Goal: Obtain resource: Obtain resource

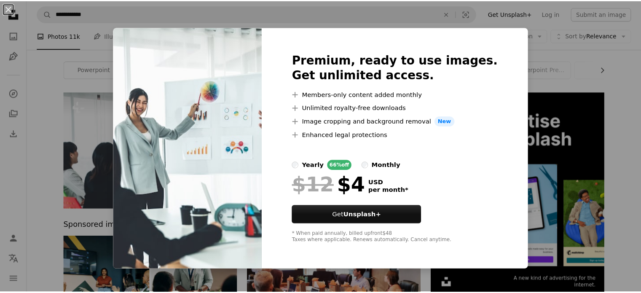
scroll to position [24, 0]
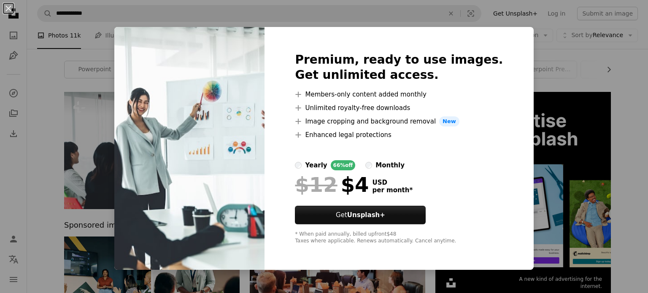
click at [54, 65] on div "An X shape Premium, ready to use images. Get unlimited access. A plus sign Memb…" at bounding box center [324, 146] width 648 height 293
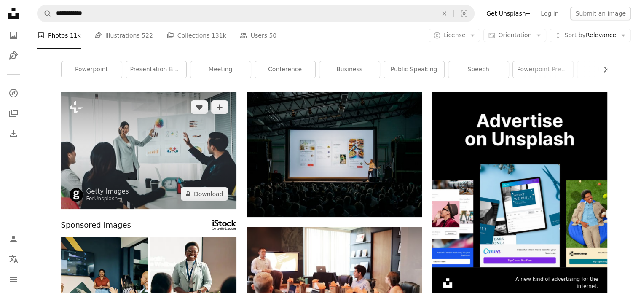
click at [147, 147] on img at bounding box center [148, 150] width 175 height 117
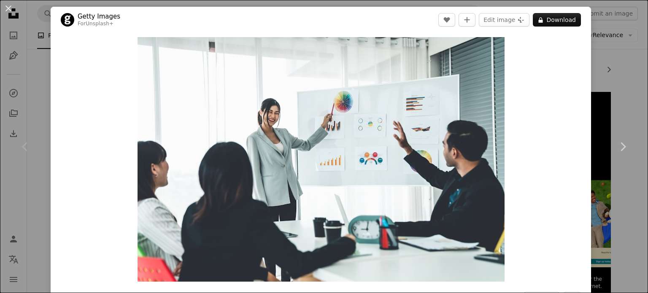
click at [31, 57] on div "An X shape Chevron left Chevron right Getty Images For Unsplash+ A heart A plus…" at bounding box center [324, 146] width 648 height 293
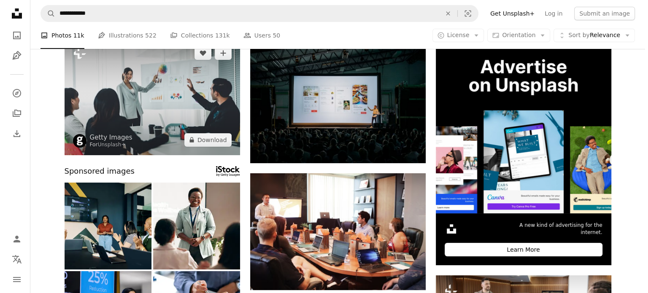
scroll to position [78, 0]
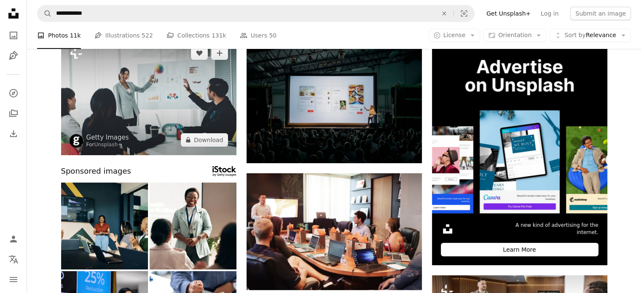
click at [142, 120] on img at bounding box center [148, 96] width 175 height 117
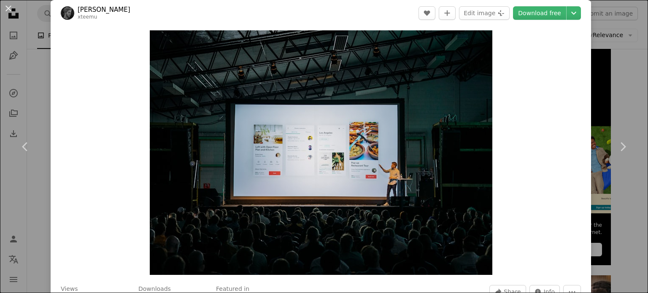
scroll to position [8, 0]
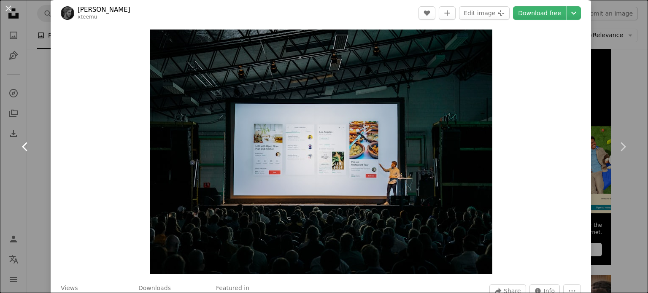
click at [19, 145] on icon "Chevron left" at bounding box center [25, 146] width 13 height 13
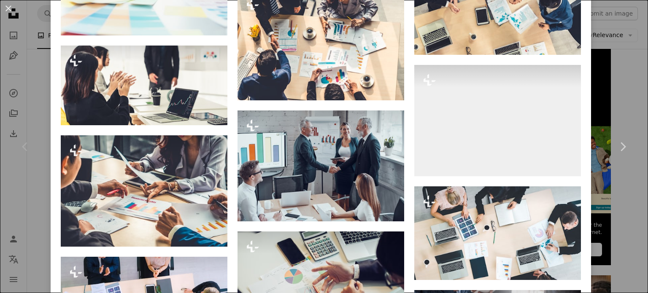
scroll to position [1765, 0]
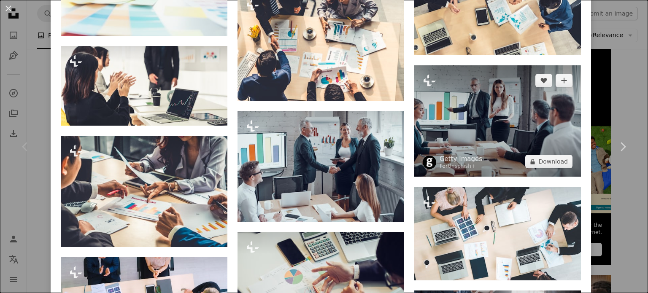
click at [460, 100] on img at bounding box center [497, 120] width 167 height 111
